Goal: Information Seeking & Learning: Compare options

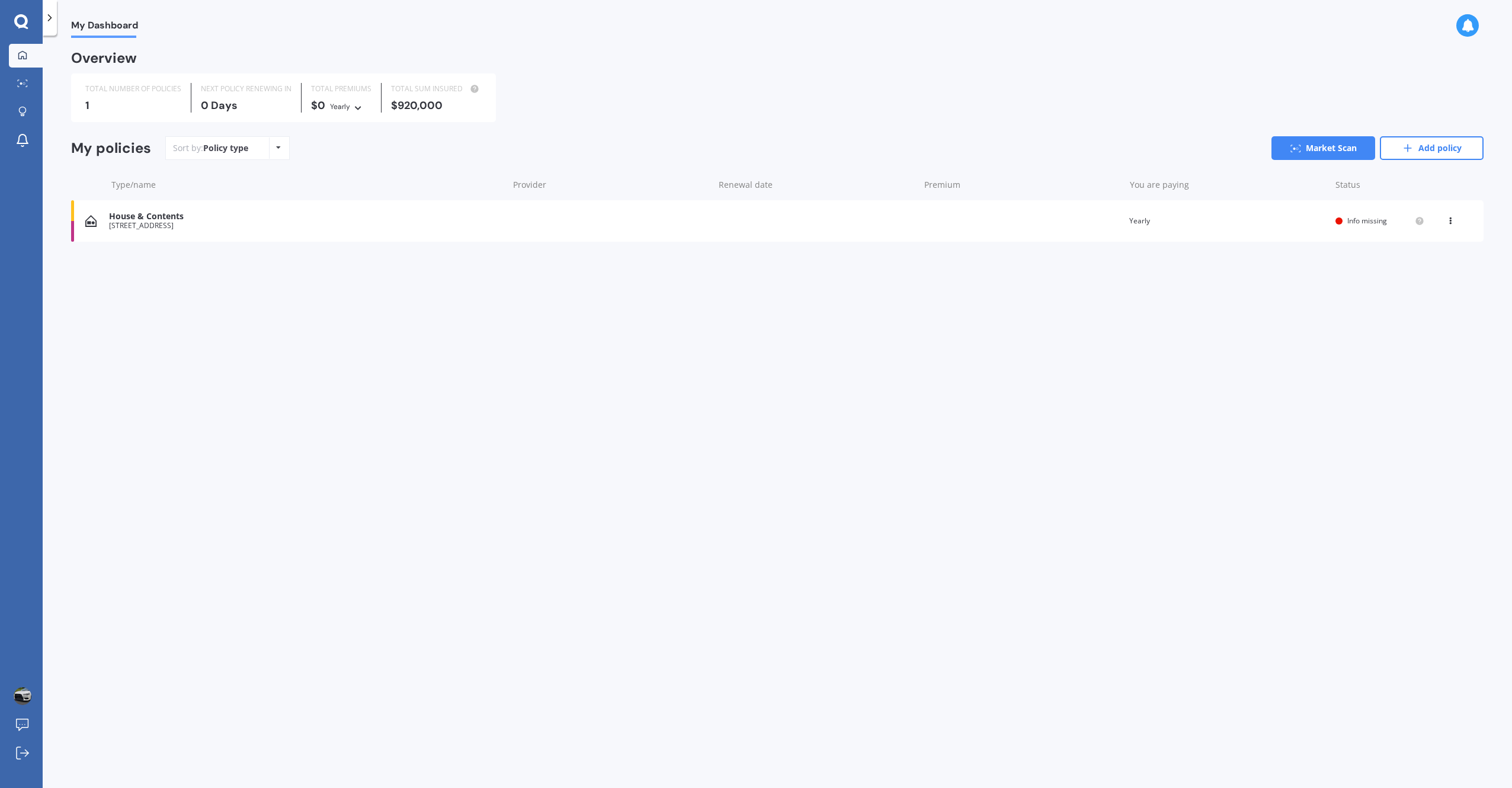
click at [251, 224] on div "[STREET_ADDRESS]" at bounding box center [305, 225] width 392 height 8
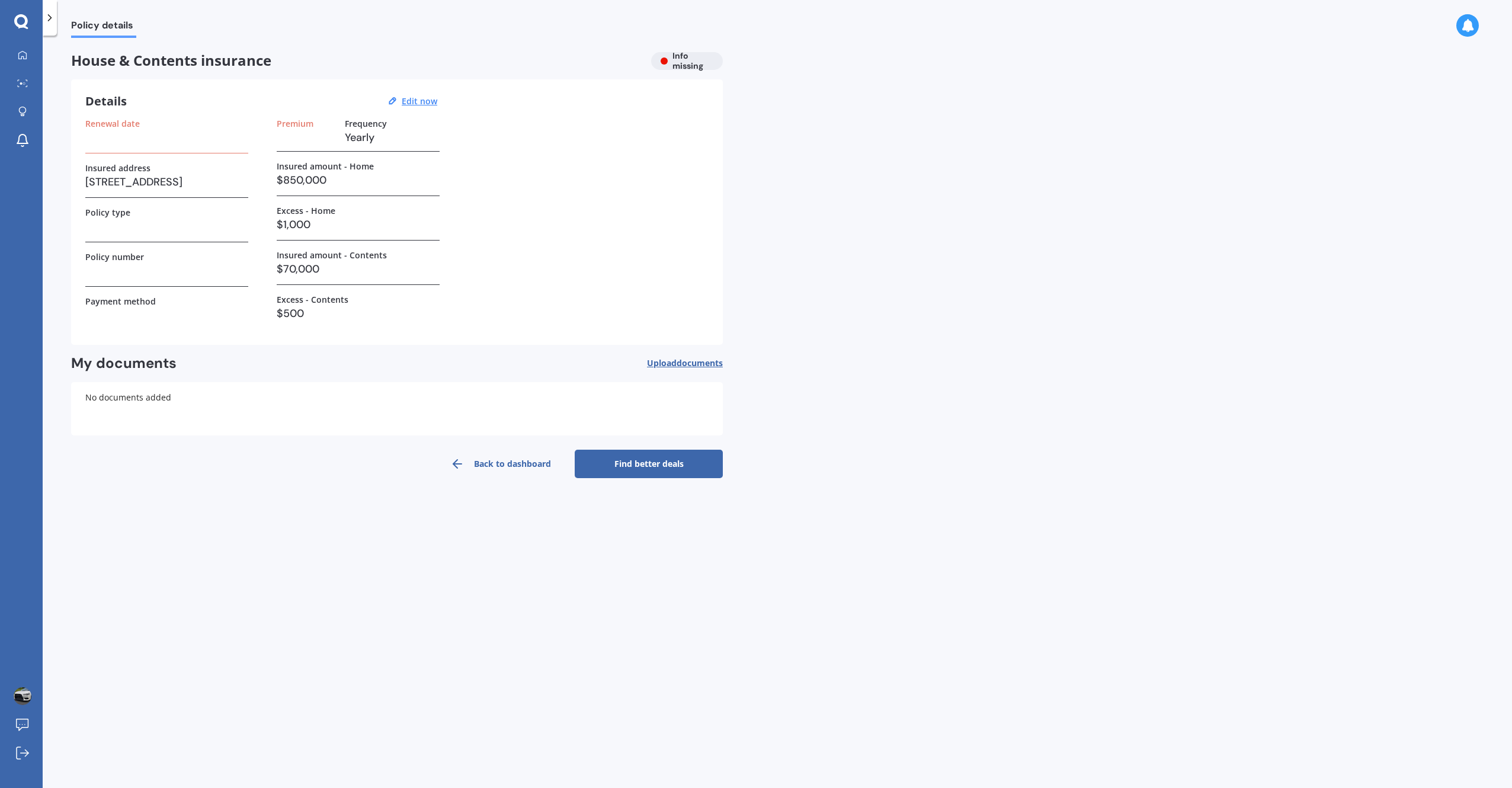
click at [148, 139] on h3 at bounding box center [166, 137] width 163 height 17
click at [374, 141] on h3 "Yearly" at bounding box center [392, 137] width 95 height 17
click at [247, 180] on h3 "[STREET_ADDRESS]" at bounding box center [166, 181] width 163 height 17
click at [312, 224] on h3 "$1,000" at bounding box center [359, 224] width 163 height 17
click at [320, 231] on h3 "$1,000" at bounding box center [359, 224] width 163 height 17
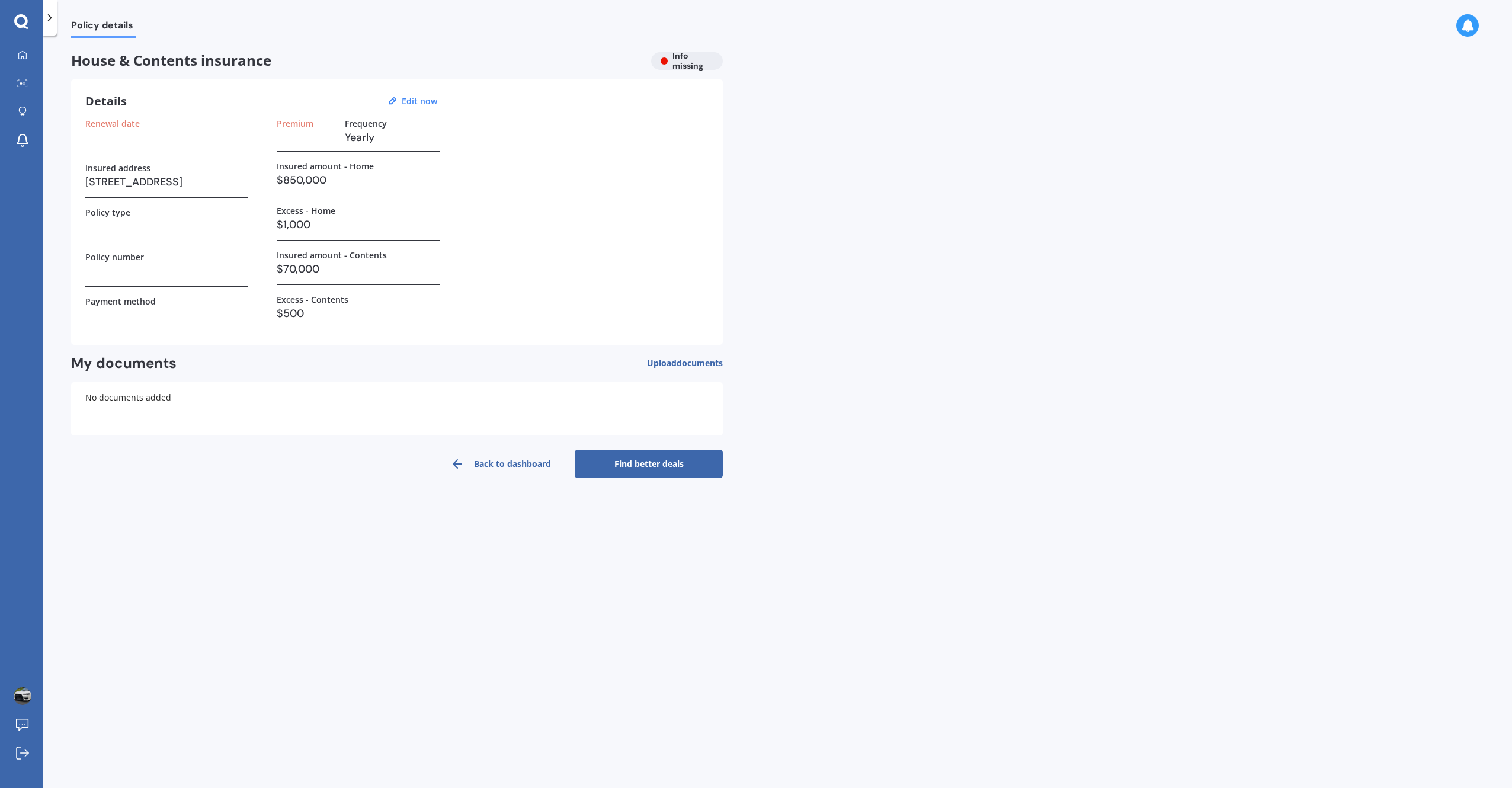
click at [601, 462] on link "Find better deals" at bounding box center [649, 463] width 148 height 28
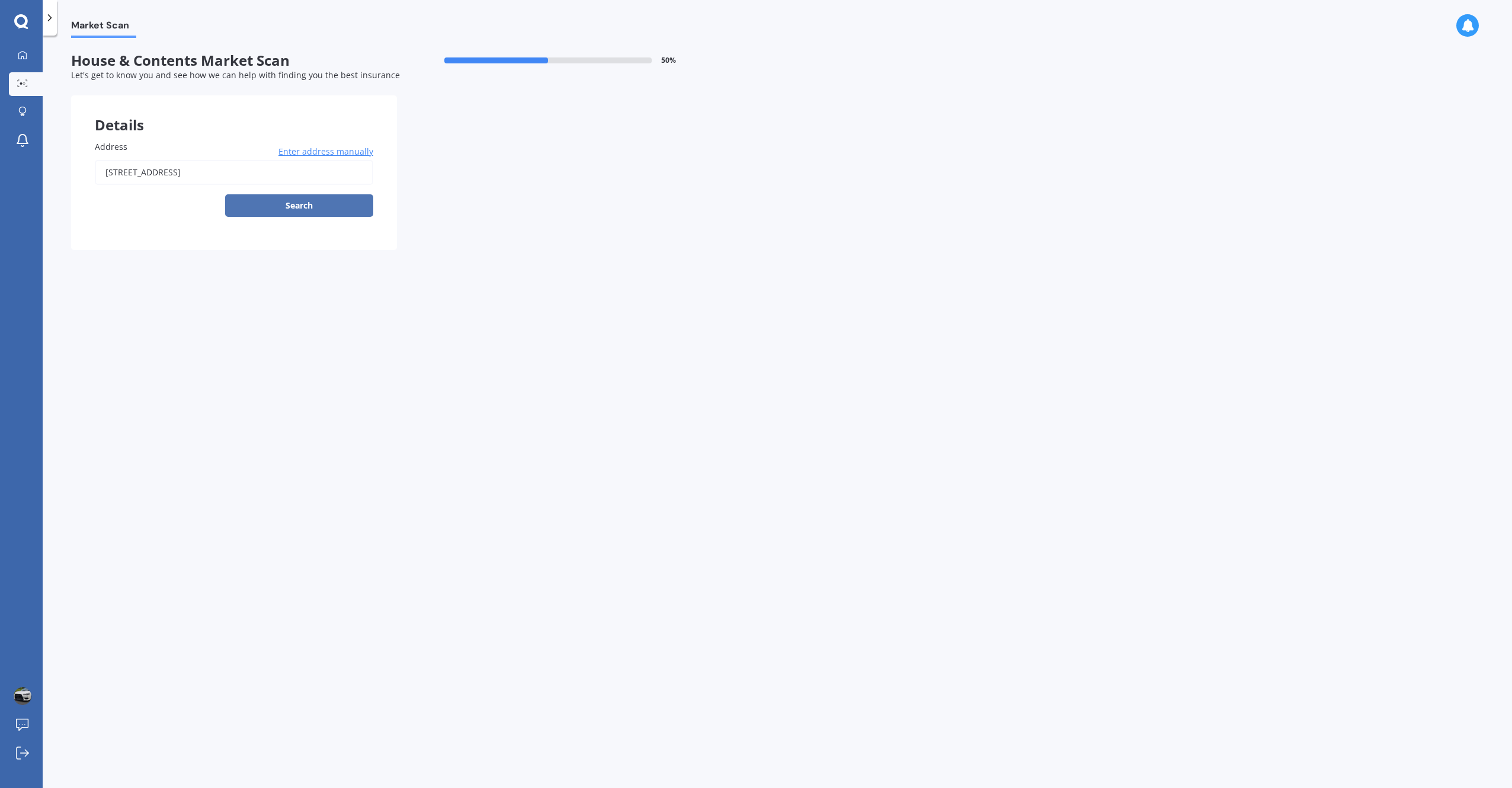
click at [306, 206] on button "Search" at bounding box center [299, 205] width 148 height 23
type input "[STREET_ADDRESS]"
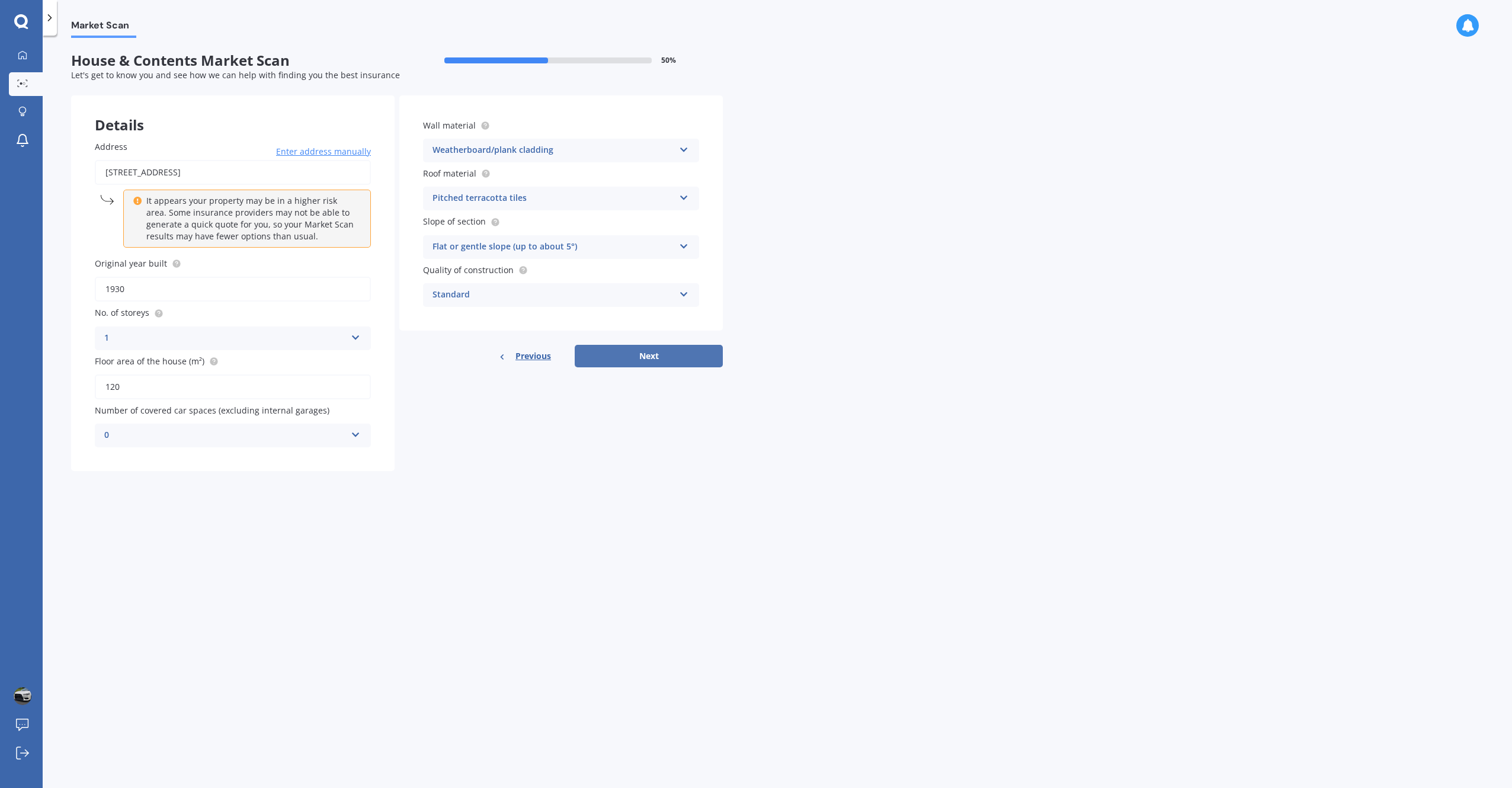
click at [632, 357] on button "Next" at bounding box center [649, 356] width 148 height 23
select select "09"
select select "04"
select select "1981"
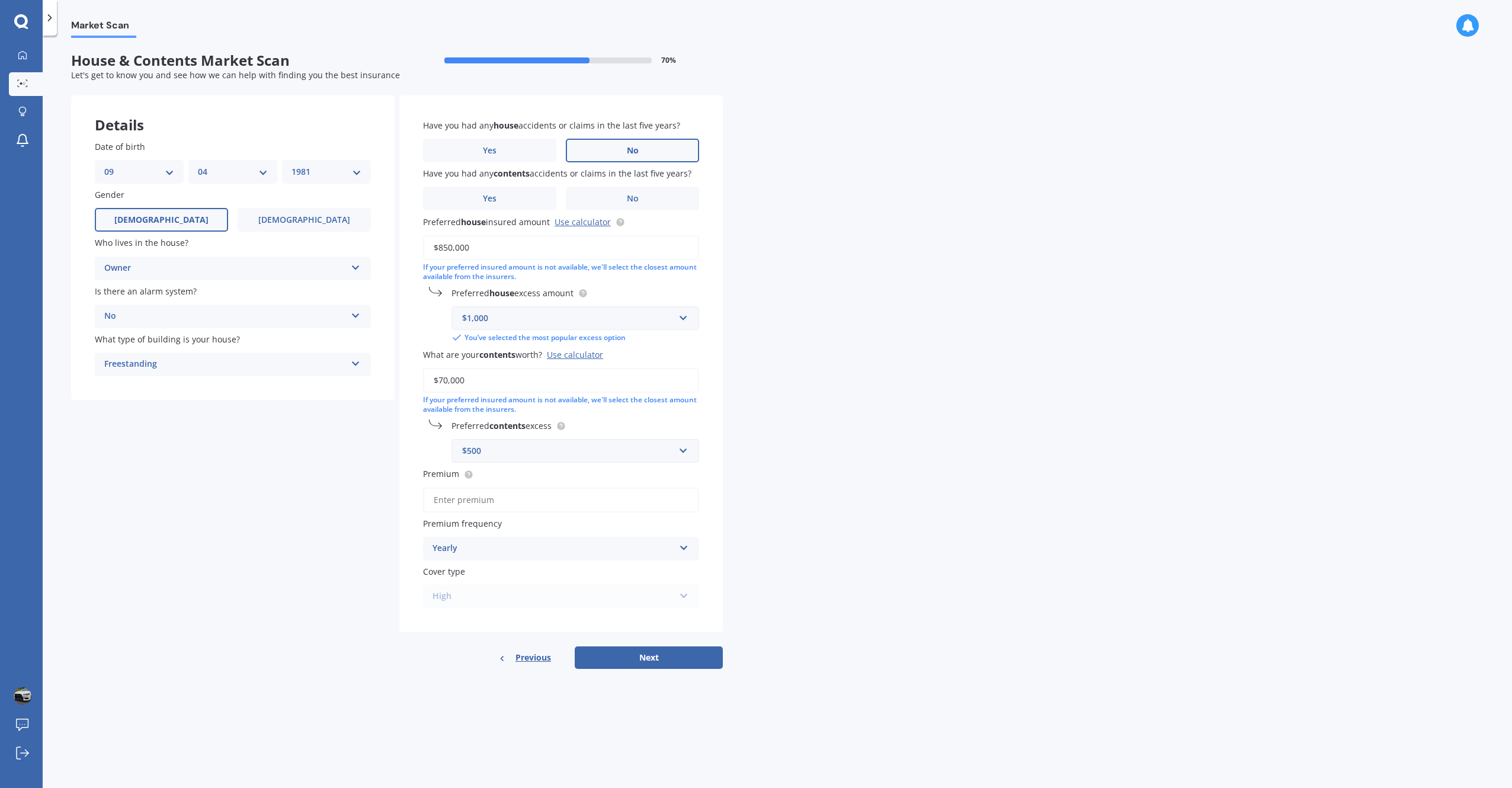
click at [603, 155] on label "No" at bounding box center [633, 151] width 134 height 24
click at [0, 0] on input "No" at bounding box center [0, 0] width 0 height 0
click at [616, 199] on label "No" at bounding box center [633, 198] width 134 height 24
click at [0, 0] on input "No" at bounding box center [0, 0] width 0 height 0
click at [596, 221] on link "Use calculator" at bounding box center [583, 221] width 57 height 11
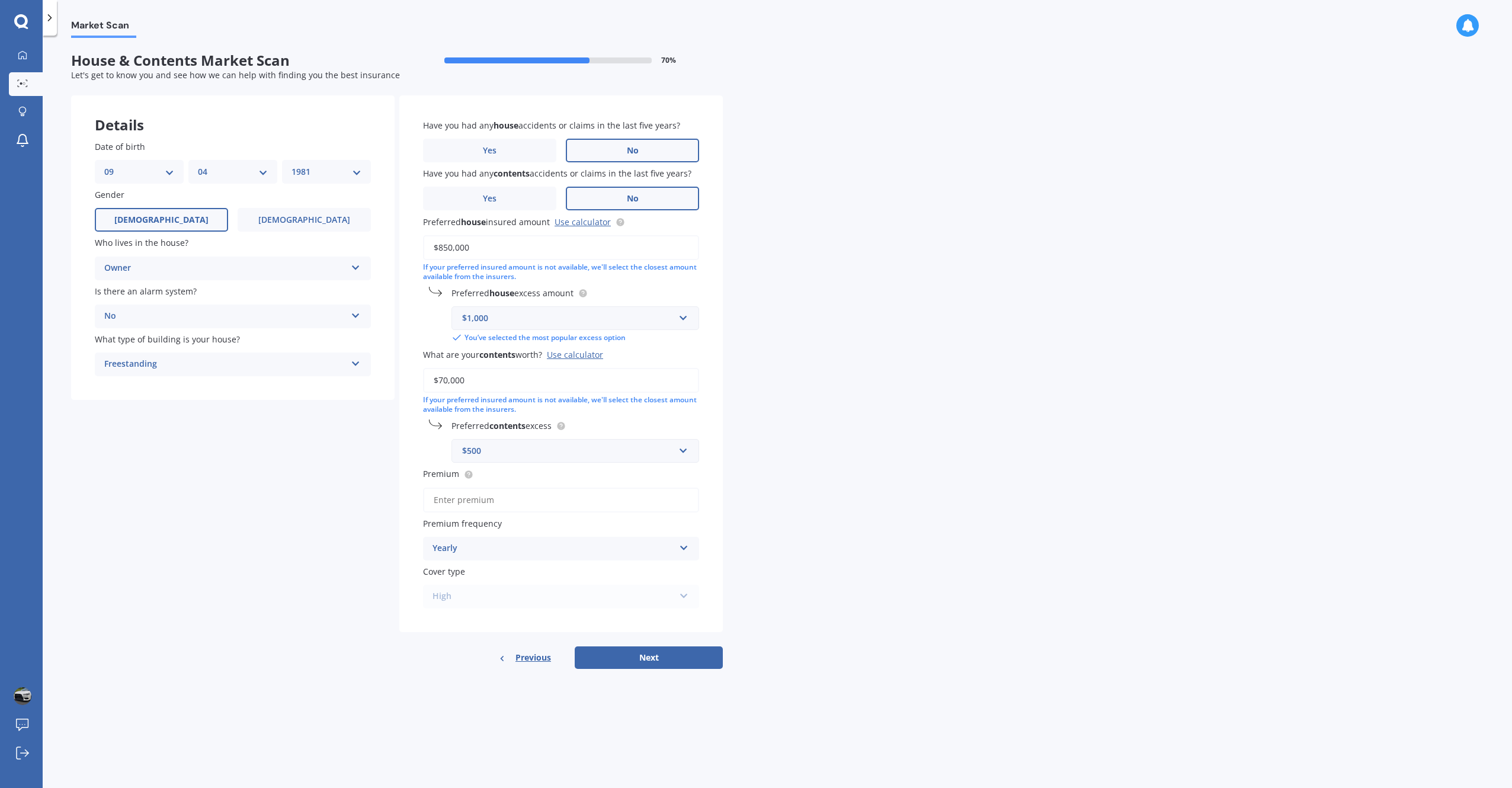
click at [444, 379] on input "$70,000" at bounding box center [562, 379] width 276 height 25
type input "$50,000"
click at [665, 654] on button "Next" at bounding box center [649, 657] width 148 height 23
click at [560, 495] on input "Premium" at bounding box center [562, 499] width 276 height 25
click at [432, 498] on icon at bounding box center [432, 499] width 8 height 12
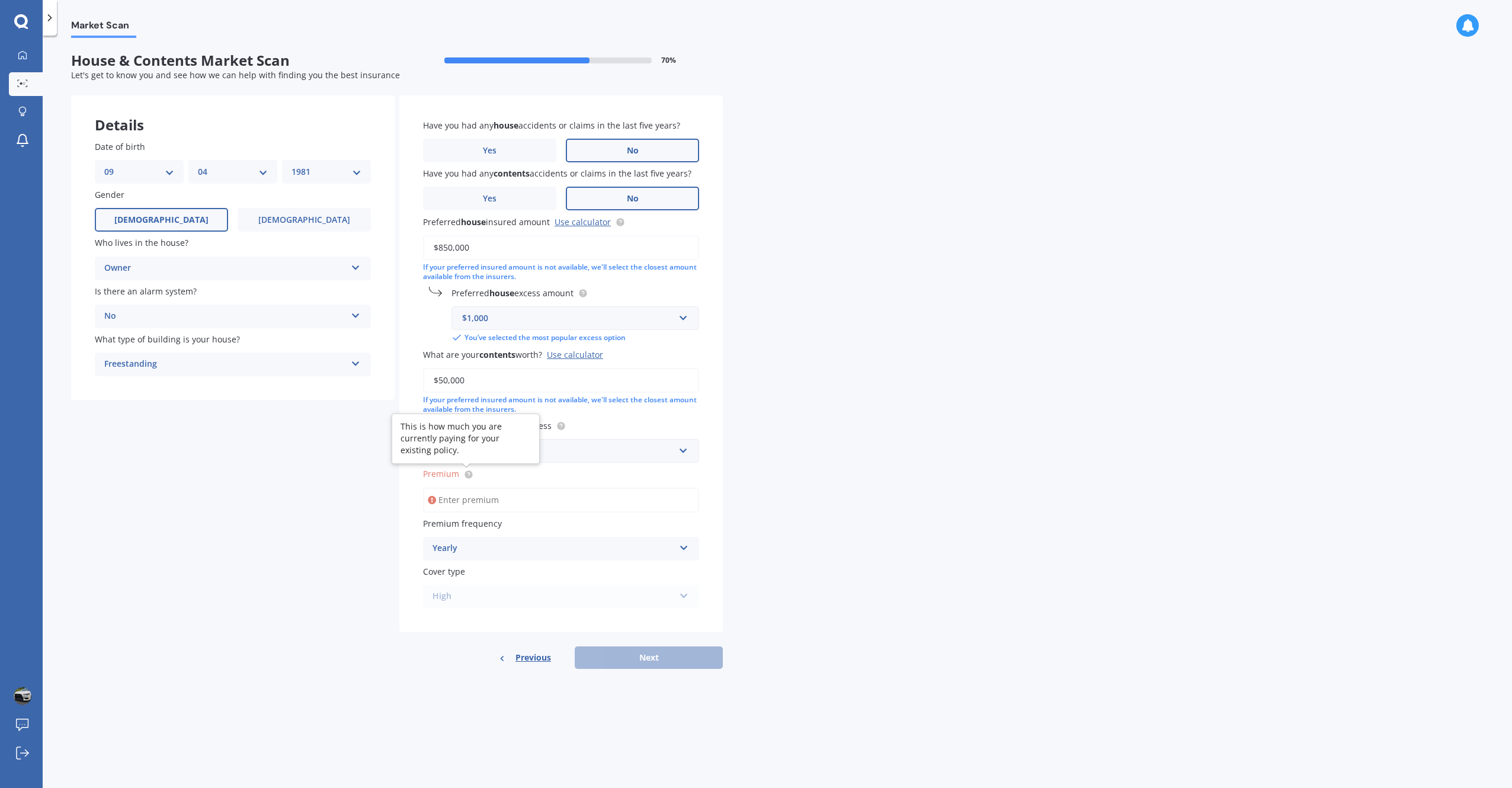
click at [466, 476] on circle at bounding box center [468, 474] width 7 height 7
click at [472, 498] on input "Premium" at bounding box center [562, 499] width 276 height 25
click at [886, 447] on div "Market Scan House & Contents Market Scan 70 % Let's get to know you and see how…" at bounding box center [777, 413] width 1469 height 752
click at [546, 499] on input "Premium" at bounding box center [562, 499] width 276 height 25
type input "$500.00"
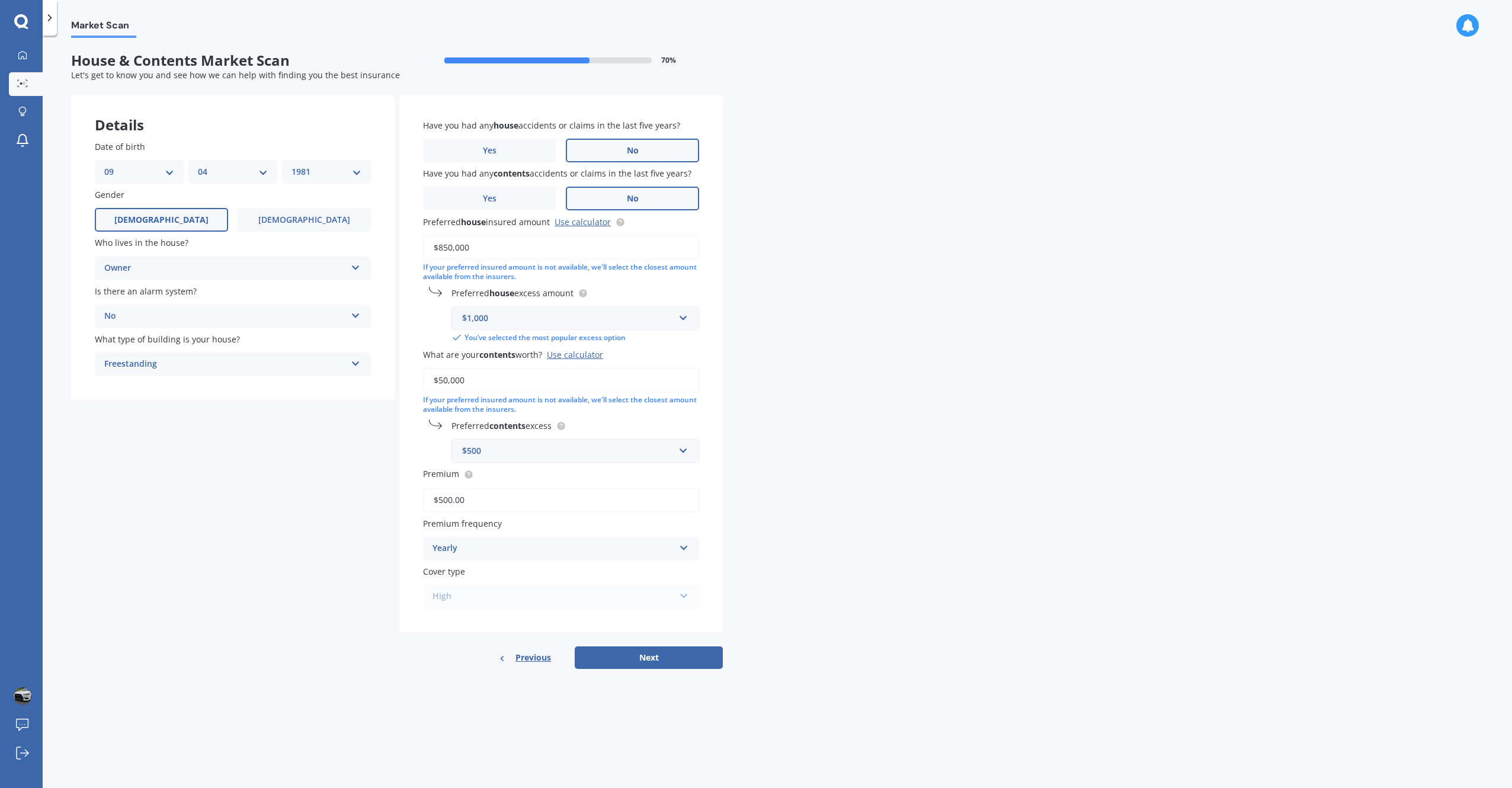
click at [831, 545] on div "Market Scan House & Contents Market Scan 70 % Let's get to know you and see how…" at bounding box center [777, 413] width 1469 height 752
click at [665, 654] on button "Next" at bounding box center [649, 657] width 148 height 23
select select "09"
select select "04"
select select "1981"
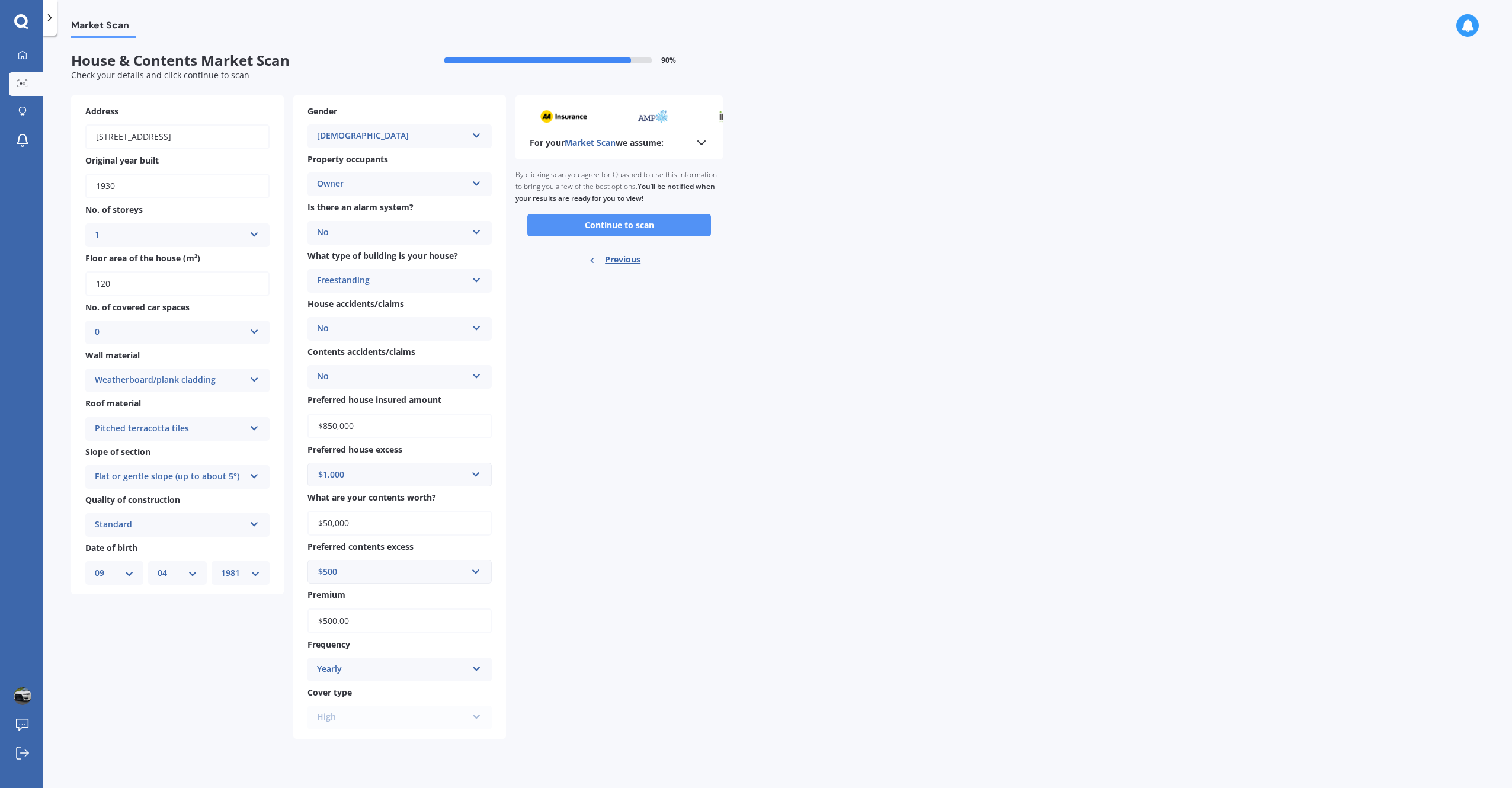
click at [664, 226] on button "Continue to scan" at bounding box center [619, 225] width 184 height 23
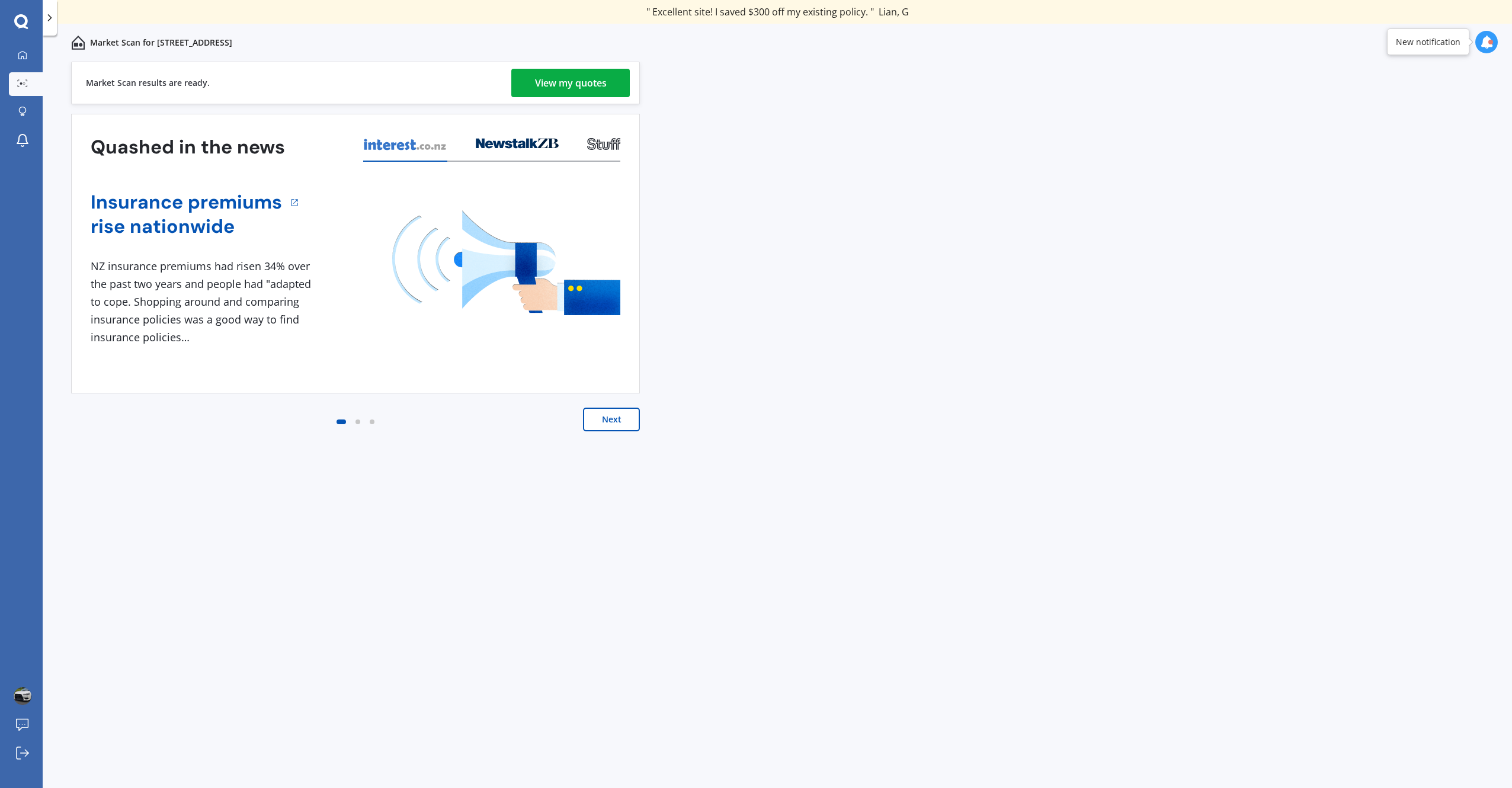
click at [592, 83] on div "View my quotes" at bounding box center [571, 82] width 71 height 28
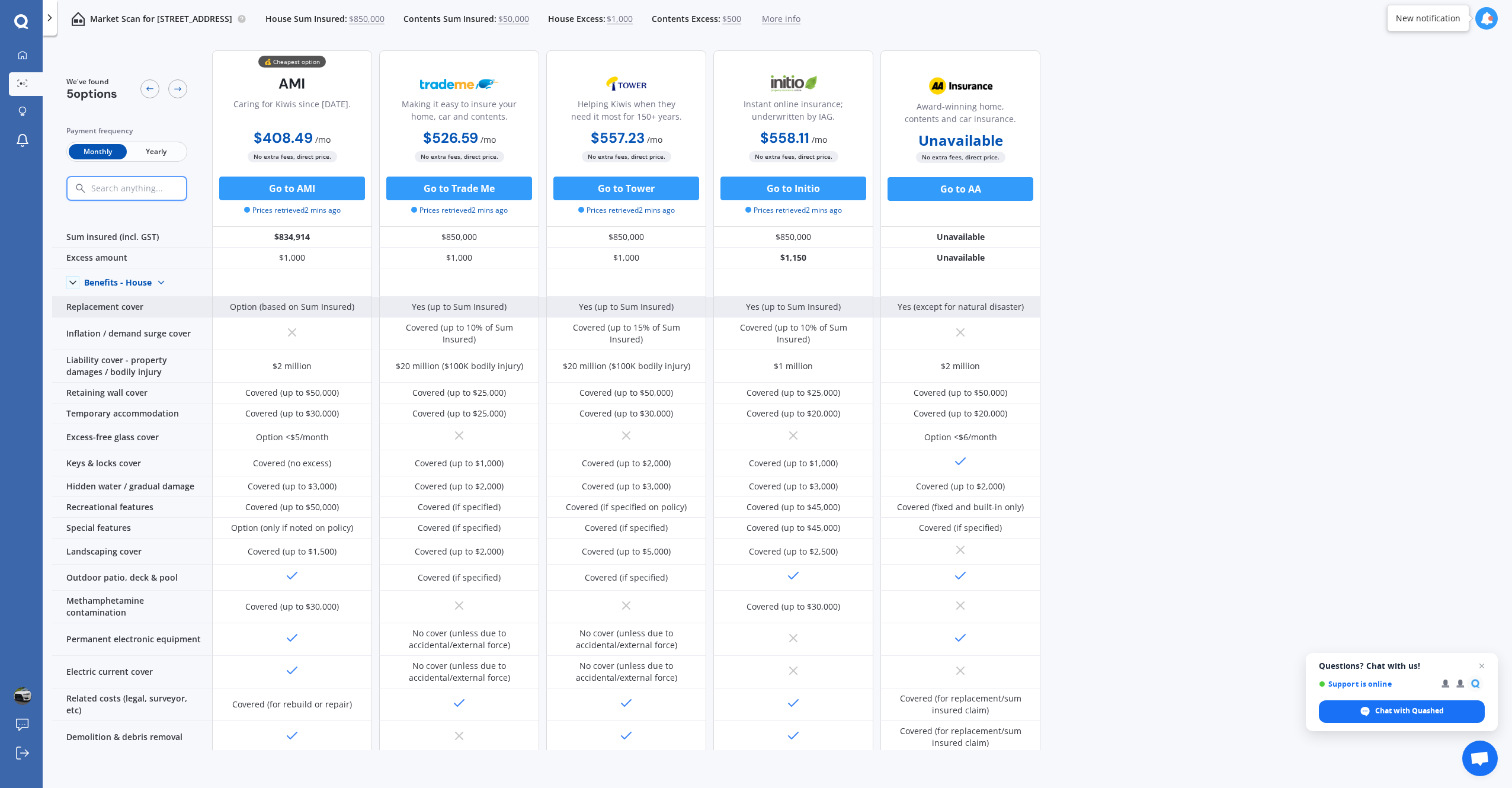
click at [327, 308] on div "Option (based on Sum Insured)" at bounding box center [292, 306] width 124 height 12
click at [464, 136] on b "$526.59" at bounding box center [451, 138] width 55 height 18
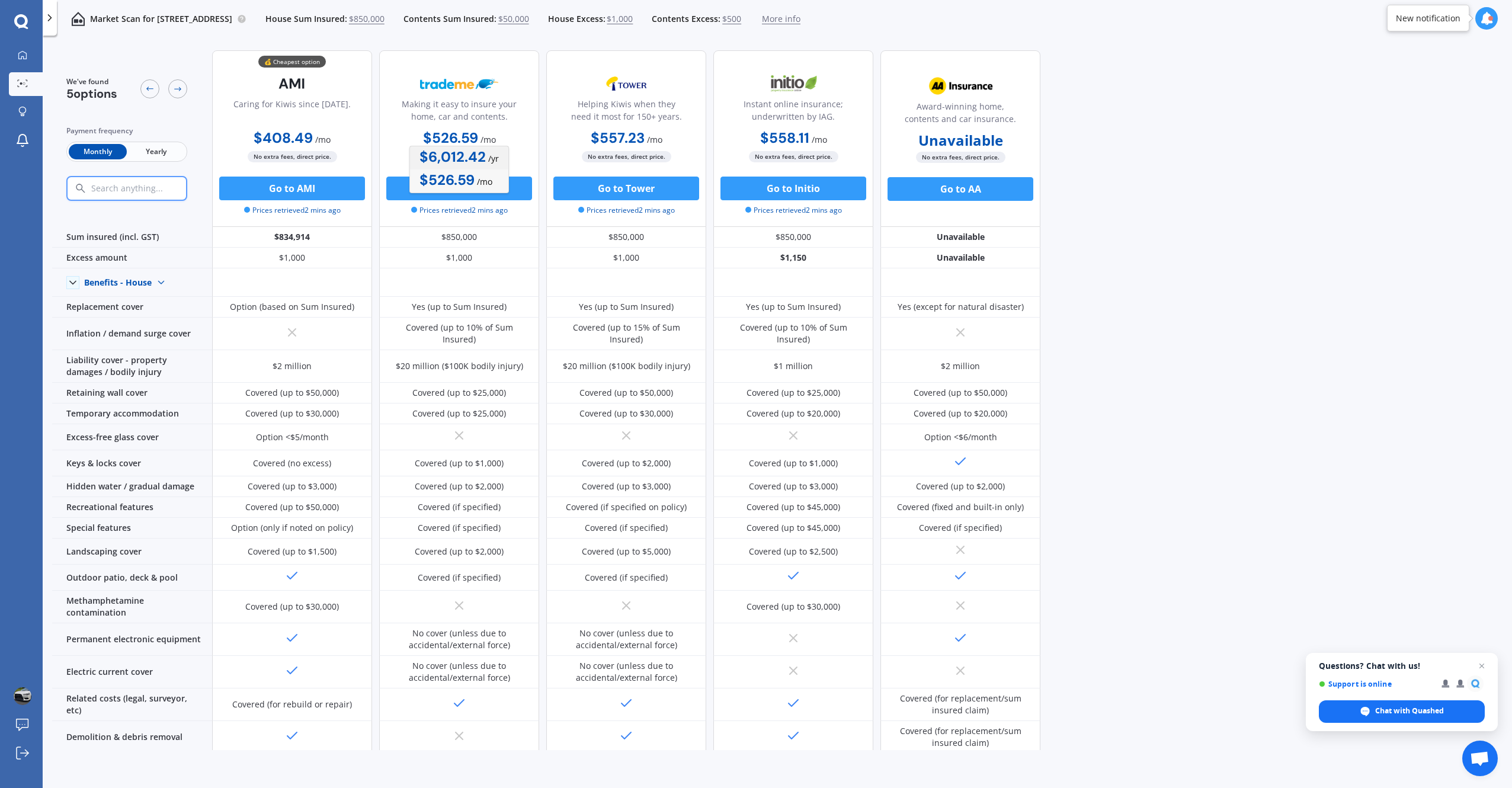
click at [473, 157] on b "$6,012.42" at bounding box center [453, 156] width 67 height 18
click at [472, 140] on b "$6,012.42" at bounding box center [453, 138] width 67 height 18
click at [473, 140] on b "$6,012.42" at bounding box center [453, 138] width 67 height 18
click at [1158, 184] on div "We've found 5 options Payment frequency Monthly Yearly 💰 Cheapest option Caring…" at bounding box center [782, 395] width 1460 height 708
